Goal: Transaction & Acquisition: Book appointment/travel/reservation

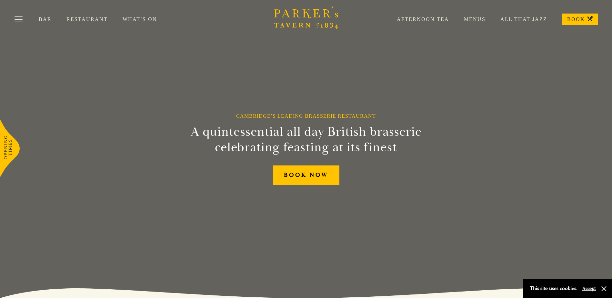
click at [477, 19] on link "Menus" at bounding box center [467, 19] width 36 height 6
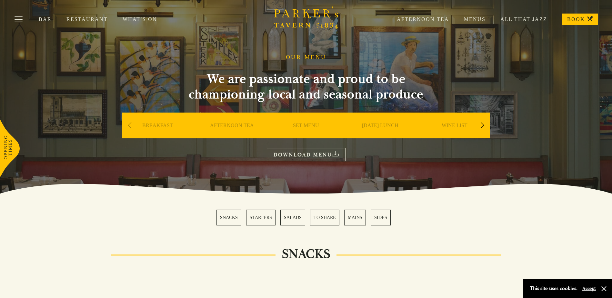
click at [481, 128] on div "Next slide" at bounding box center [482, 125] width 9 height 14
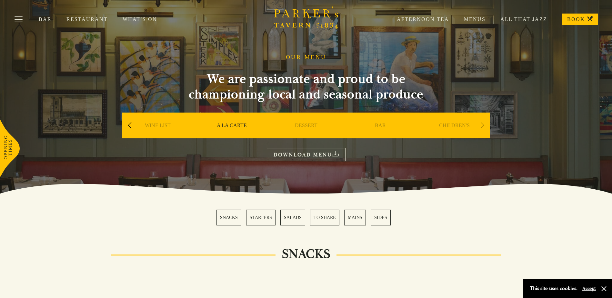
click at [482, 120] on div "Next slide" at bounding box center [482, 125] width 9 height 14
click at [481, 128] on div "Next slide" at bounding box center [482, 125] width 9 height 14
click at [129, 125] on div "Previous slide" at bounding box center [130, 125] width 9 height 14
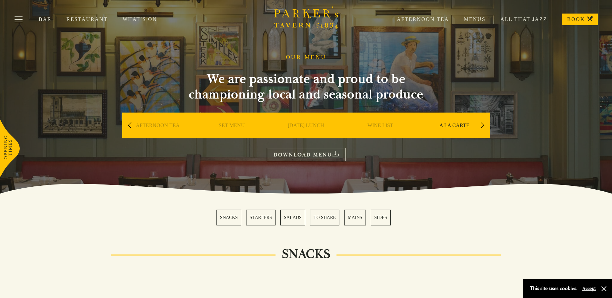
click at [313, 126] on link "SUNDAY LUNCH" at bounding box center [306, 135] width 36 height 26
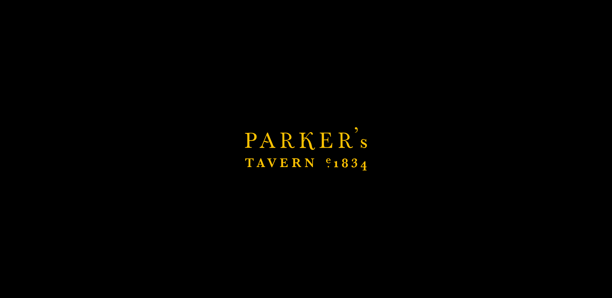
scroll to position [97, 0]
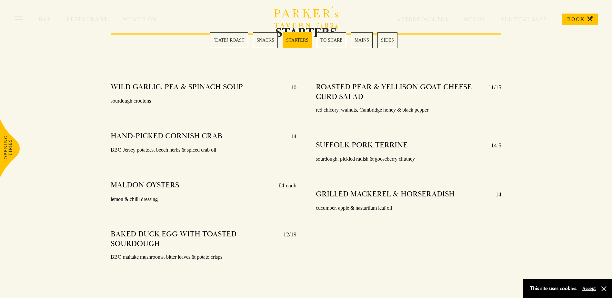
scroll to position [645, 0]
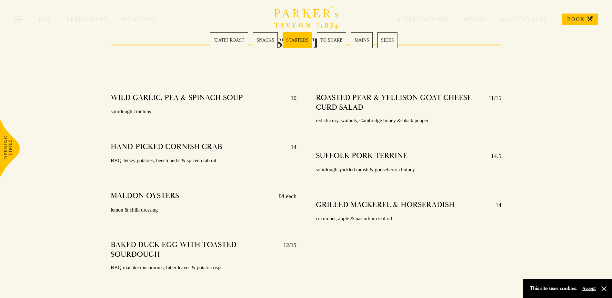
click at [586, 21] on link "BOOK" at bounding box center [580, 20] width 36 height 12
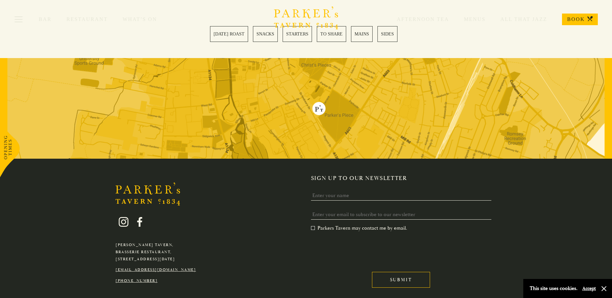
scroll to position [1741, 0]
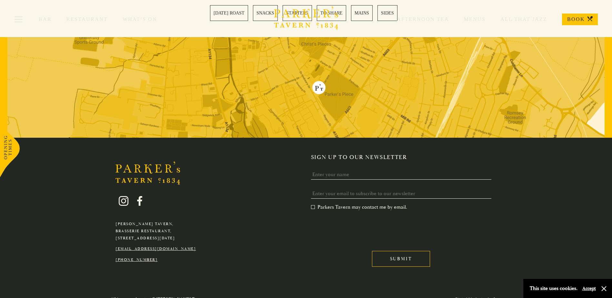
click at [156, 247] on link "[EMAIL_ADDRESS][DOMAIN_NAME]" at bounding box center [156, 249] width 80 height 5
drag, startPoint x: 216, startPoint y: 201, endPoint x: 200, endPoint y: 211, distance: 18.7
click at [216, 201] on div "Parker's Tavern, Brasserie Restaurant, Regent Street, Cambridge, CB2 1AD hello@…" at bounding box center [306, 215] width 452 height 122
click at [182, 247] on link "[EMAIL_ADDRESS][DOMAIN_NAME]" at bounding box center [156, 249] width 80 height 5
drag, startPoint x: 187, startPoint y: 236, endPoint x: 96, endPoint y: 237, distance: 90.7
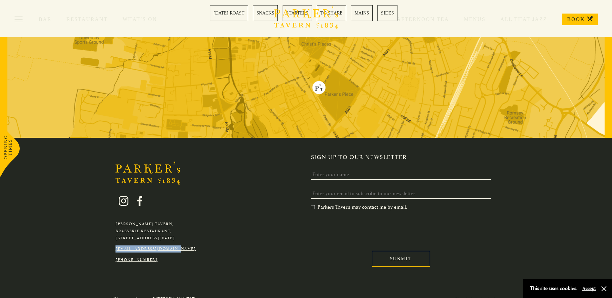
click at [96, 237] on div "Parker's Tavern, Brasserie Restaurant, Regent Street, Cambridge, CB2 1AD hello@…" at bounding box center [306, 215] width 452 height 122
copy link "[EMAIL_ADDRESS][DOMAIN_NAME]"
